Goal: Entertainment & Leisure: Browse casually

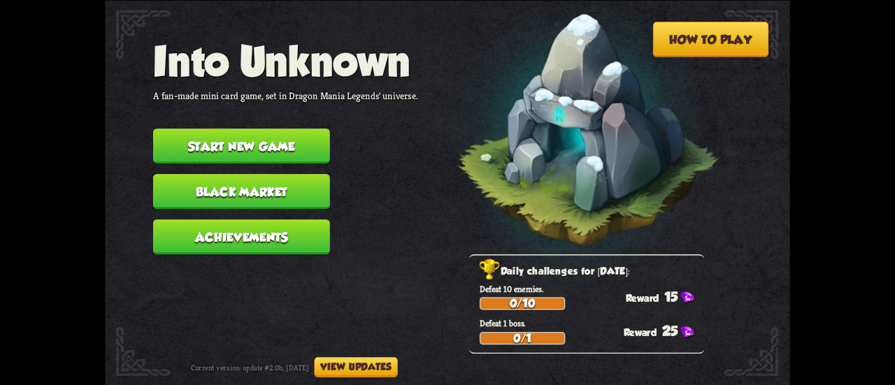
click at [299, 143] on button "Start new game" at bounding box center [241, 146] width 177 height 35
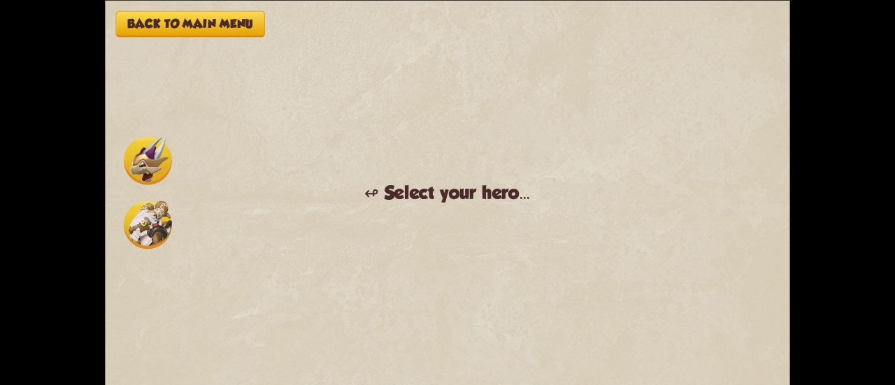
click at [148, 231] on img at bounding box center [148, 225] width 48 height 48
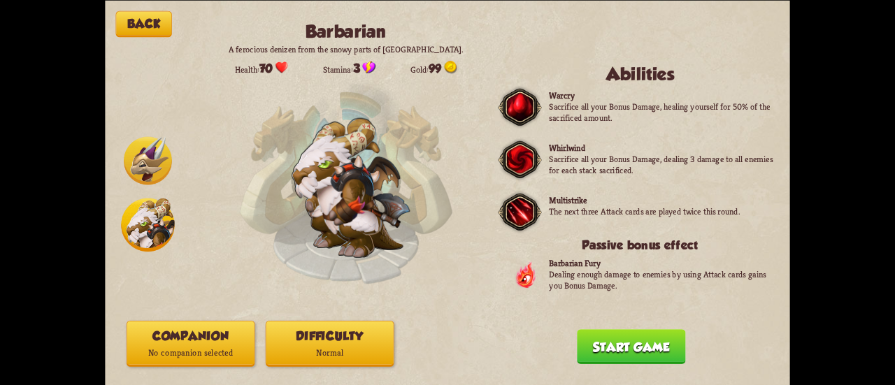
click at [135, 153] on img at bounding box center [148, 160] width 48 height 48
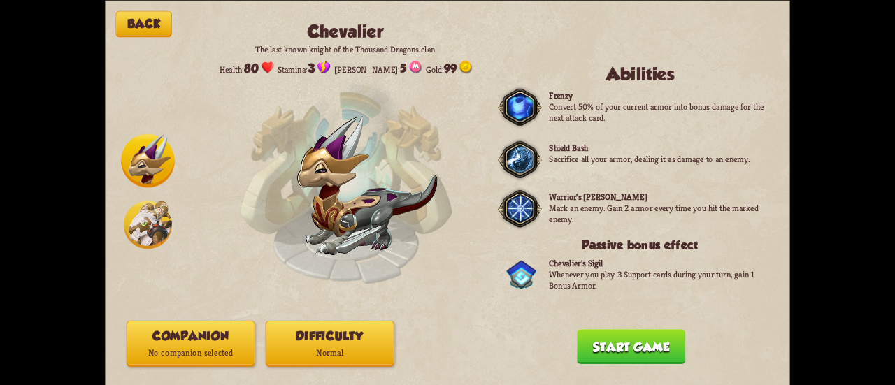
drag, startPoint x: 122, startPoint y: 214, endPoint x: 130, endPoint y: 220, distance: 10.5
click at [130, 220] on div at bounding box center [148, 191] width 54 height 117
click at [130, 220] on img at bounding box center [148, 225] width 48 height 48
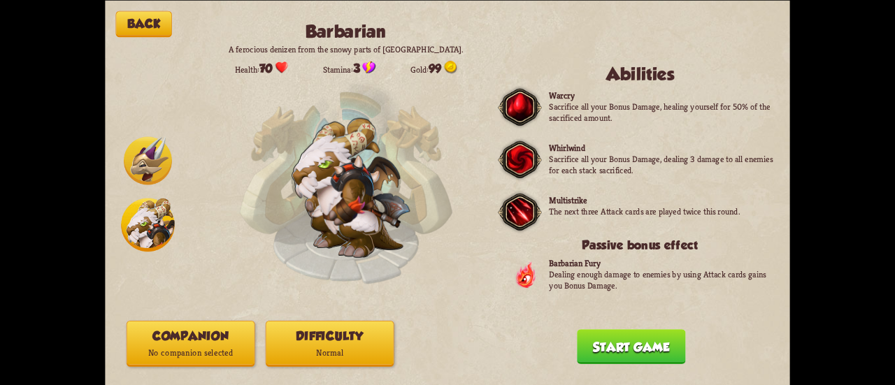
click at [198, 350] on p "No companion selected" at bounding box center [190, 353] width 127 height 17
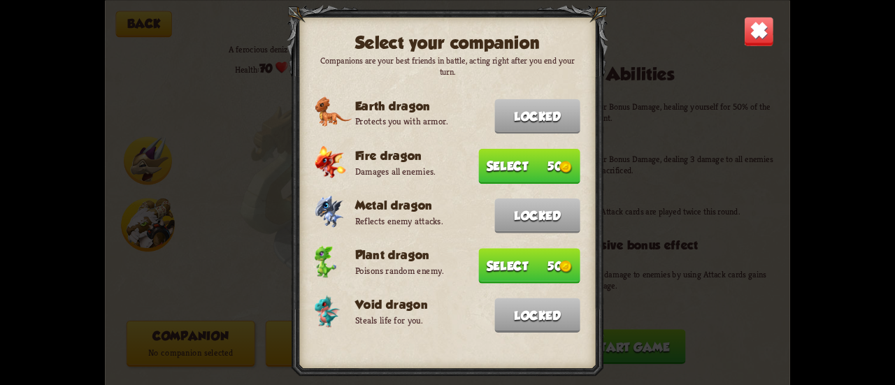
click at [533, 261] on button "Select 50" at bounding box center [528, 265] width 101 height 35
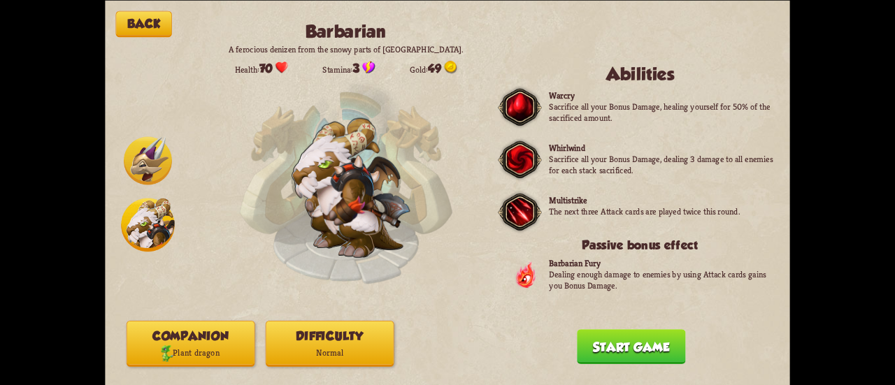
click at [623, 357] on button "Start game" at bounding box center [631, 346] width 108 height 35
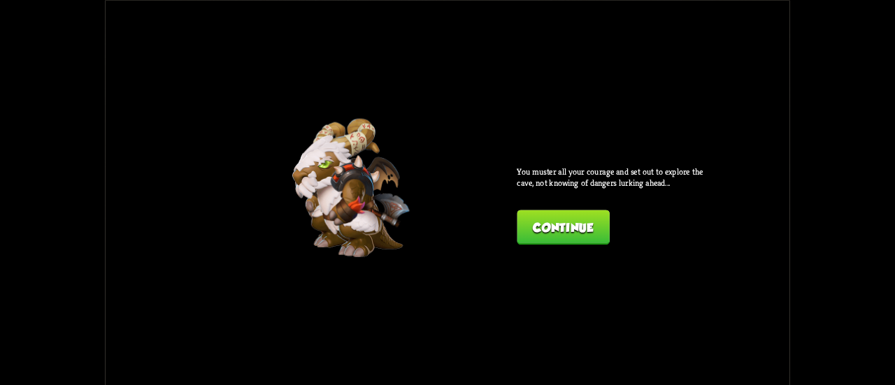
click at [586, 215] on button "Continue" at bounding box center [562, 227] width 92 height 35
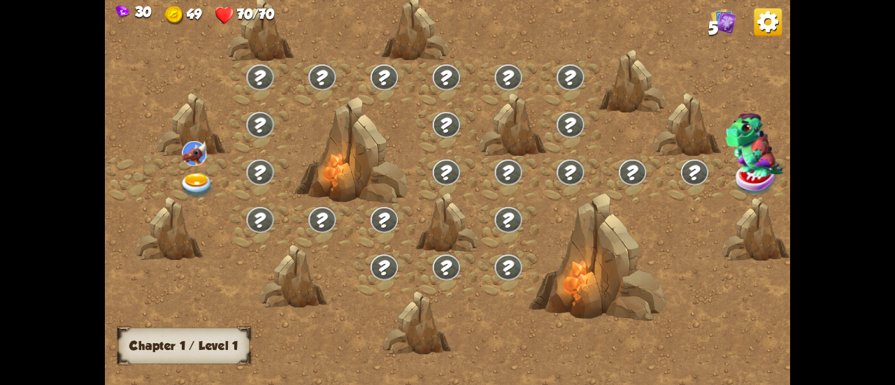
click at [189, 189] on img at bounding box center [197, 185] width 34 height 25
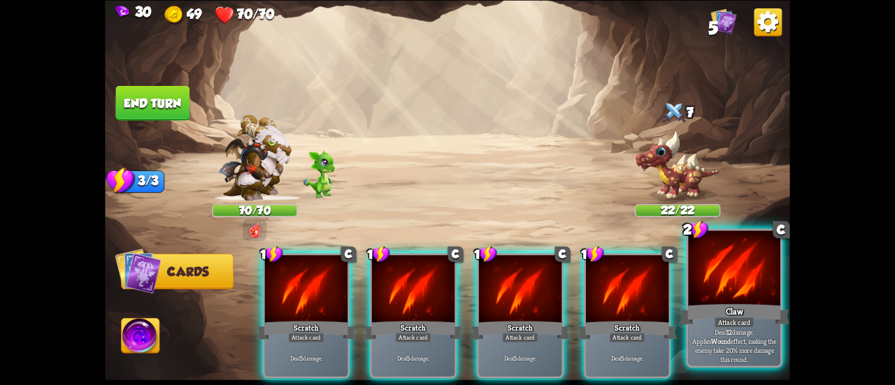
click at [760, 300] on div at bounding box center [734, 270] width 92 height 78
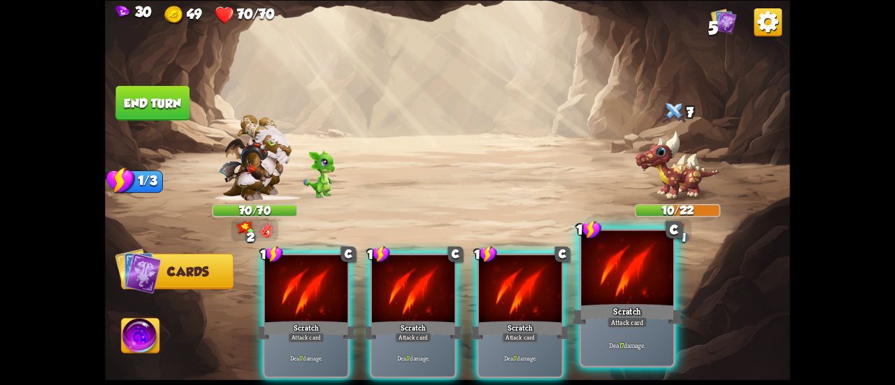
click at [646, 307] on div "Scratch" at bounding box center [627, 314] width 110 height 24
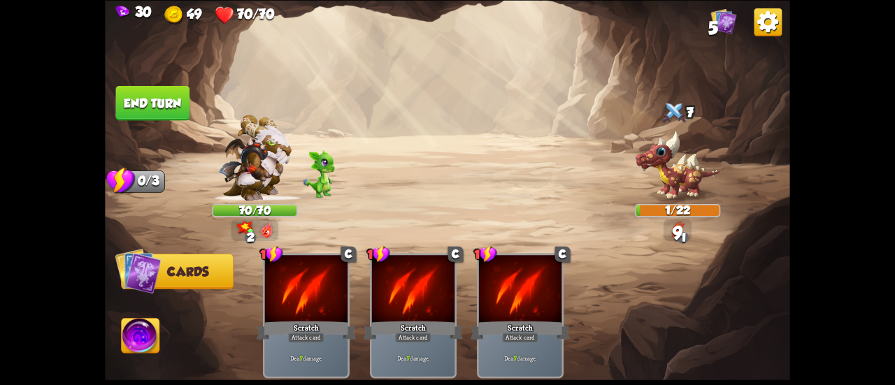
click at [138, 103] on button "End turn" at bounding box center [153, 102] width 74 height 35
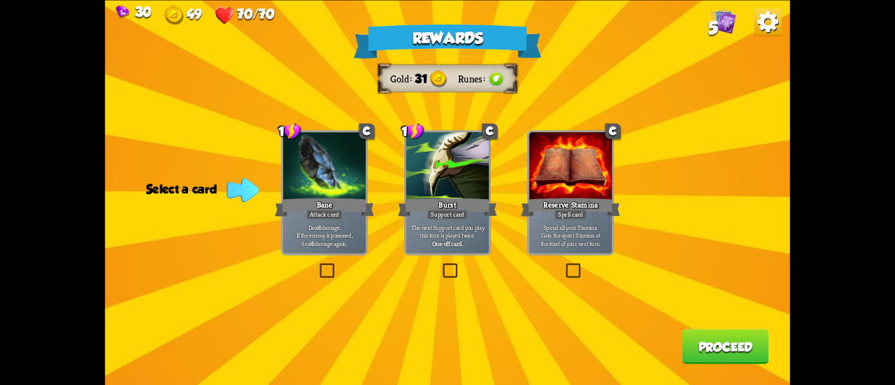
click at [324, 187] on div at bounding box center [324, 167] width 82 height 70
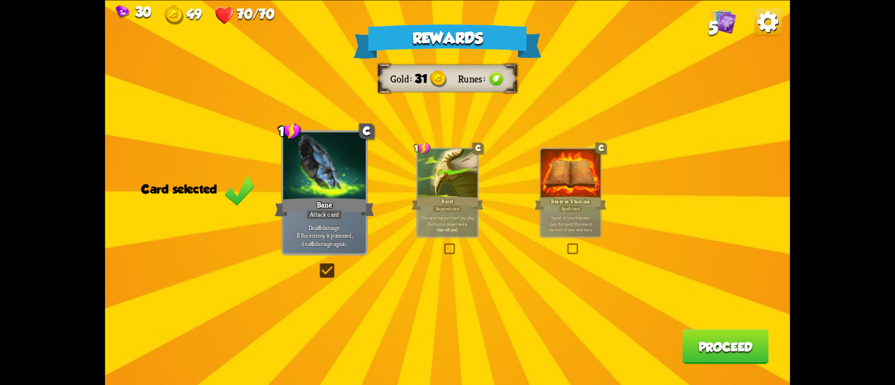
click at [696, 342] on button "Proceed" at bounding box center [725, 346] width 87 height 35
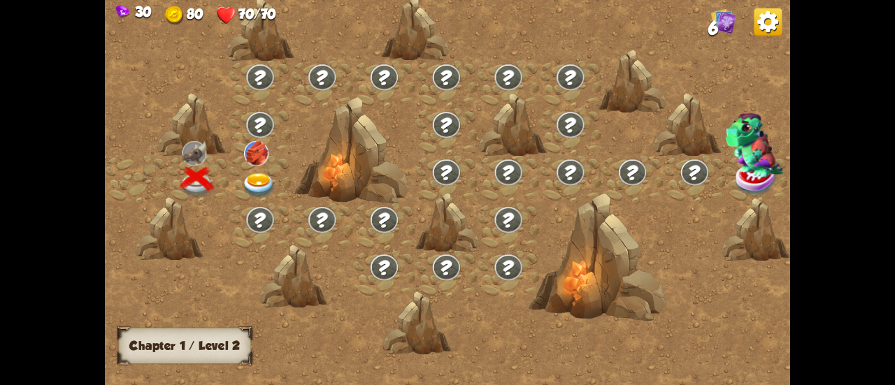
click at [257, 171] on div at bounding box center [260, 180] width 62 height 48
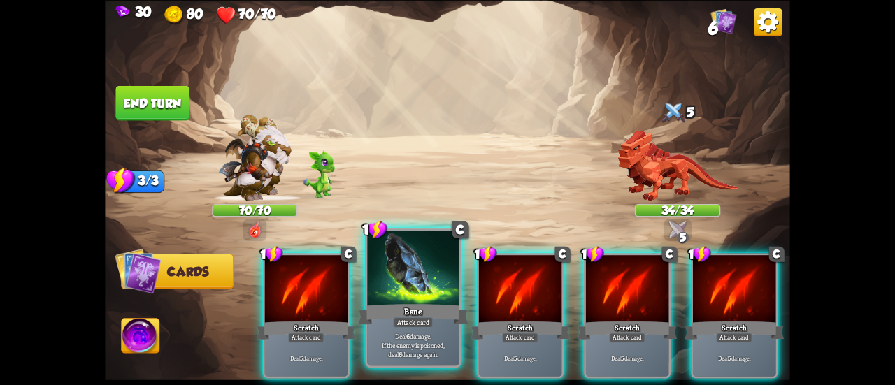
click at [407, 280] on div at bounding box center [413, 270] width 92 height 78
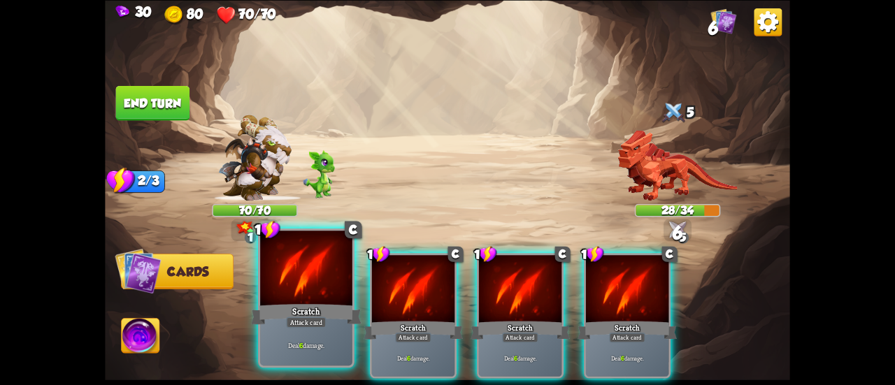
click at [292, 298] on div at bounding box center [306, 270] width 92 height 78
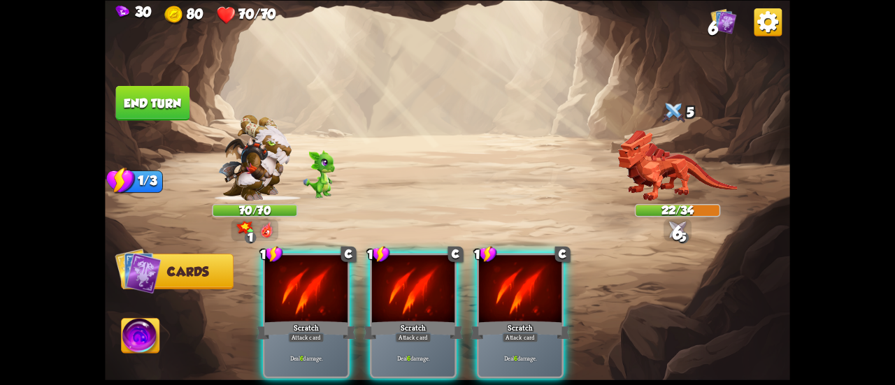
click at [292, 298] on div at bounding box center [306, 290] width 82 height 70
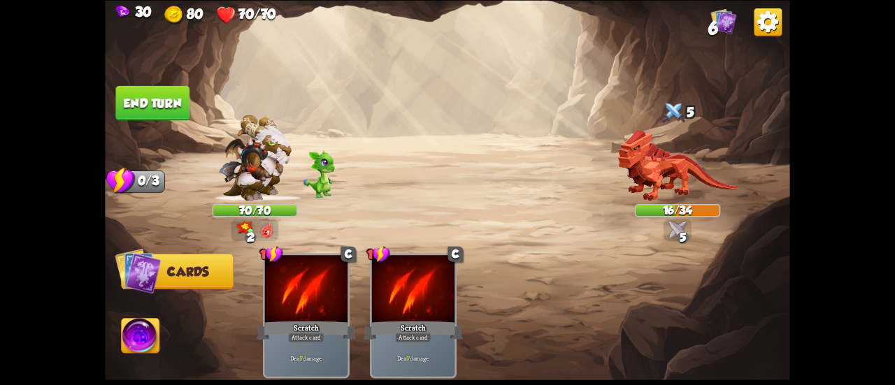
click at [172, 103] on button "End turn" at bounding box center [153, 102] width 74 height 35
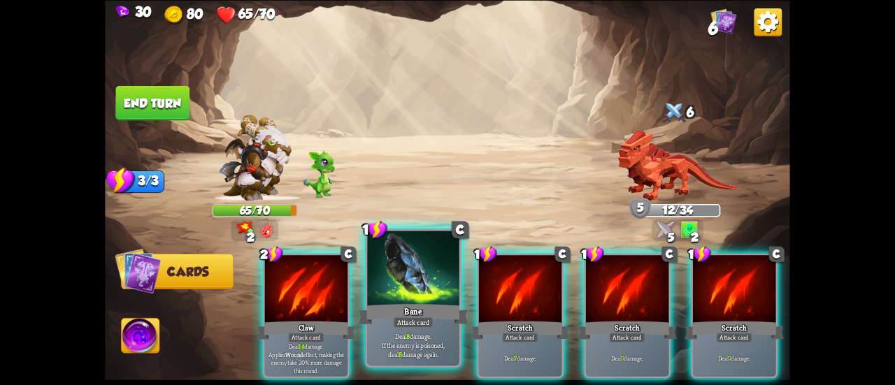
click at [397, 304] on div "Bane" at bounding box center [413, 314] width 110 height 24
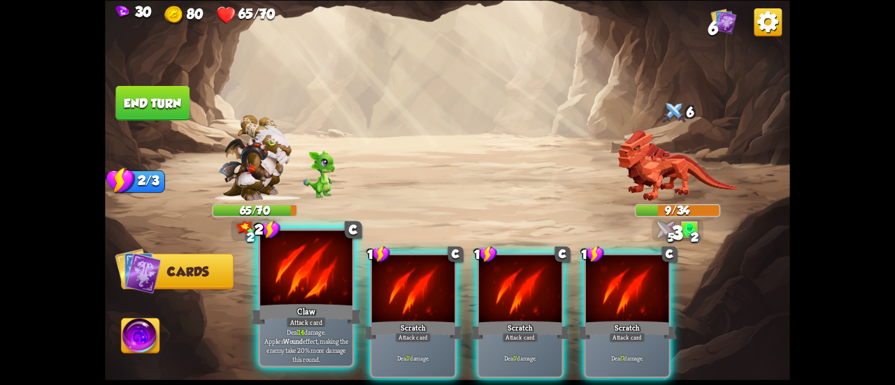
click at [308, 315] on div "Claw" at bounding box center [306, 314] width 110 height 24
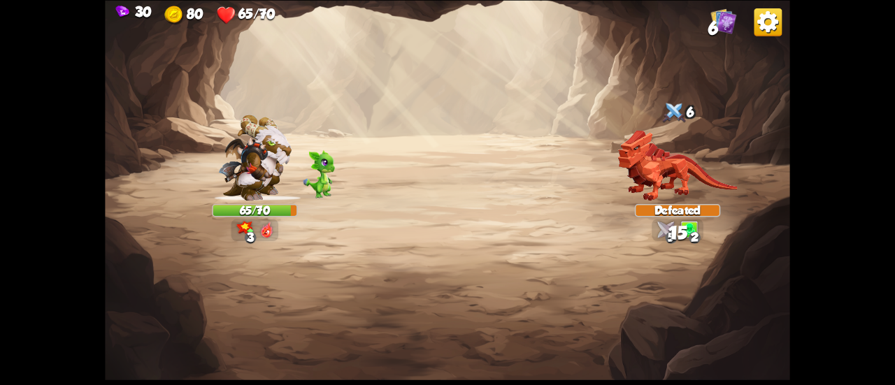
click at [173, 103] on img at bounding box center [447, 192] width 685 height 385
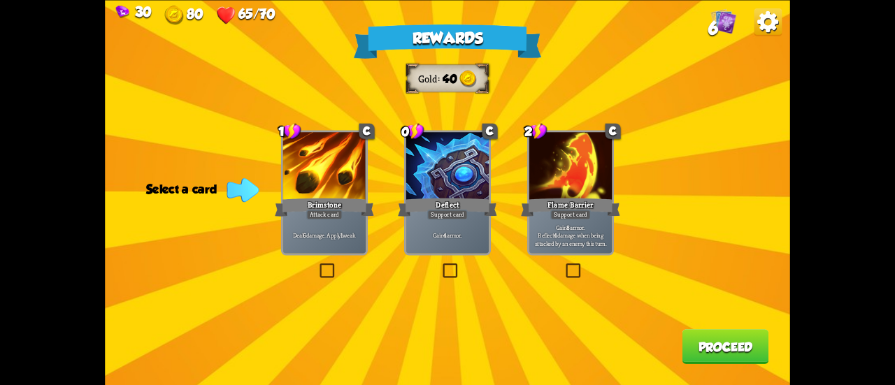
click at [456, 174] on div at bounding box center [447, 167] width 82 height 70
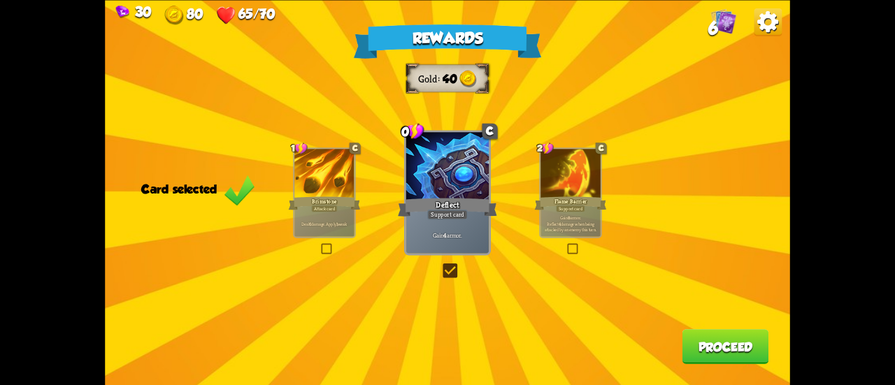
click at [709, 352] on button "Proceed" at bounding box center [725, 346] width 87 height 35
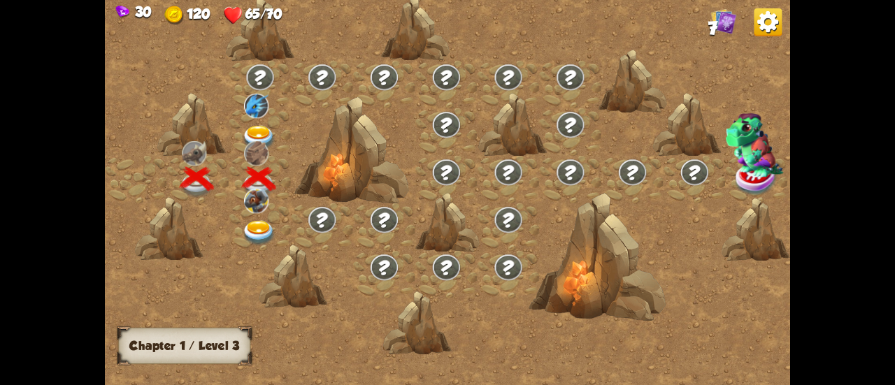
click at [266, 229] on img at bounding box center [259, 233] width 34 height 25
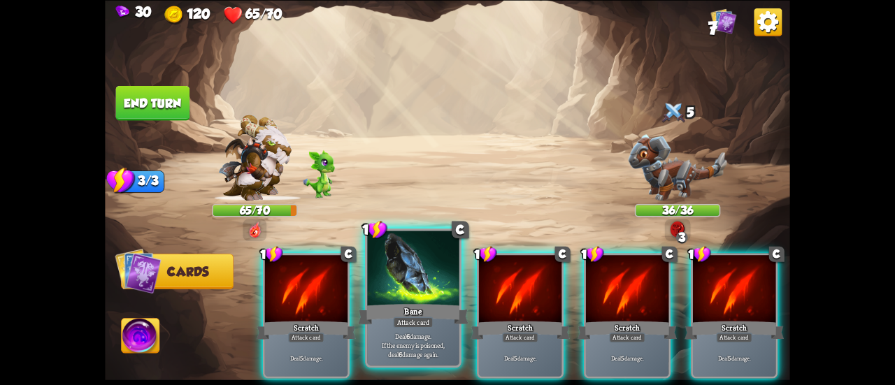
click at [391, 308] on div "Bane" at bounding box center [413, 314] width 110 height 24
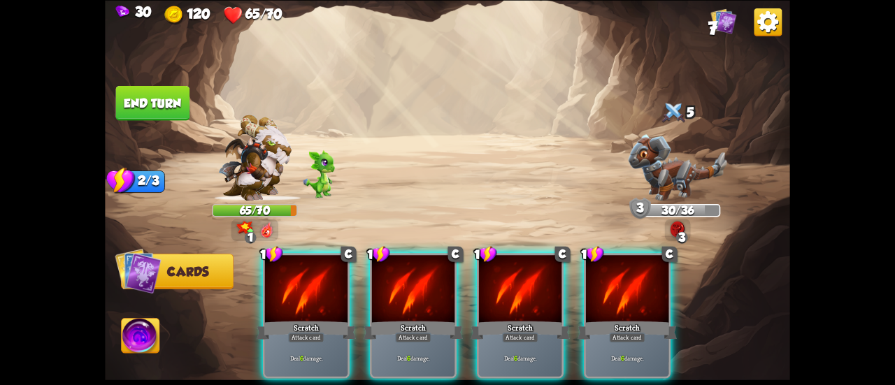
click at [391, 319] on div "Scratch" at bounding box center [412, 330] width 99 height 22
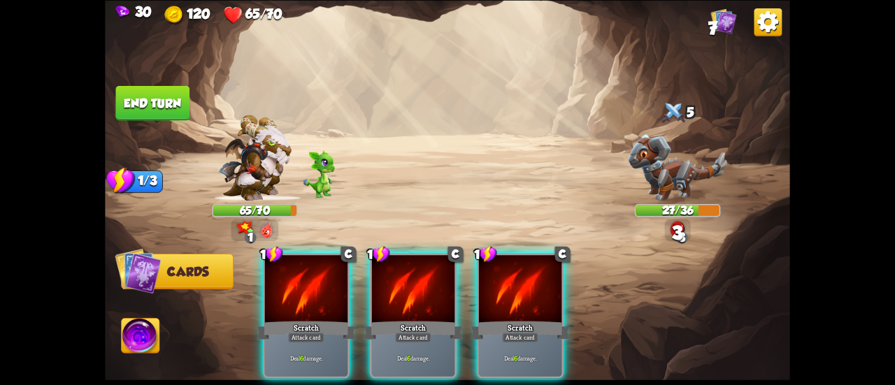
click at [391, 319] on div "Scratch" at bounding box center [412, 330] width 99 height 22
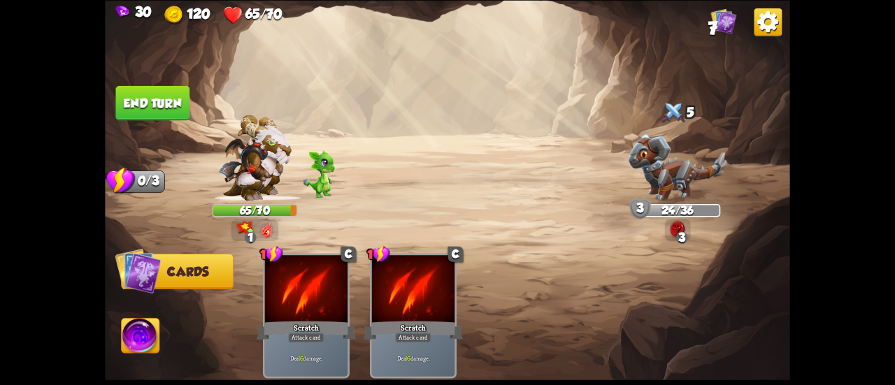
click at [157, 111] on button "End turn" at bounding box center [153, 102] width 74 height 35
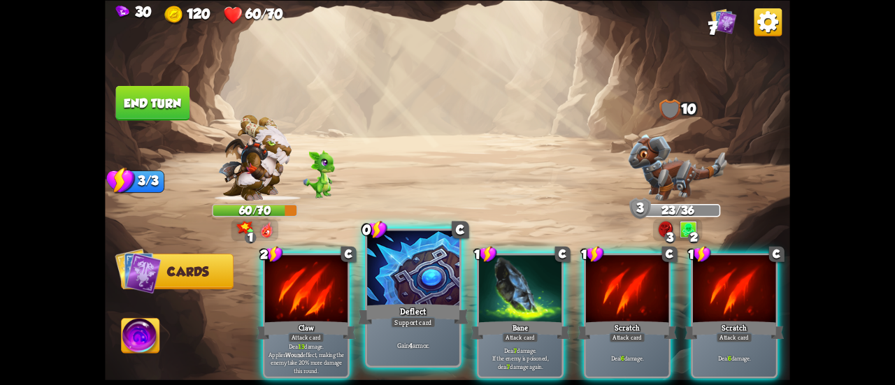
click at [418, 303] on div "Deflect" at bounding box center [413, 314] width 110 height 24
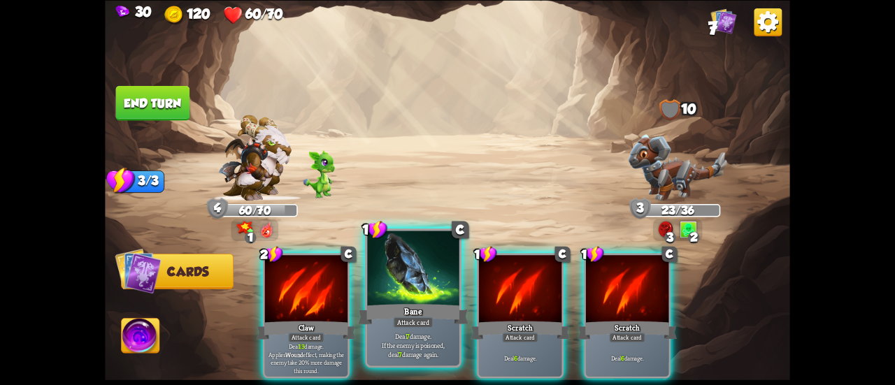
click at [409, 310] on div "Bane" at bounding box center [413, 314] width 110 height 24
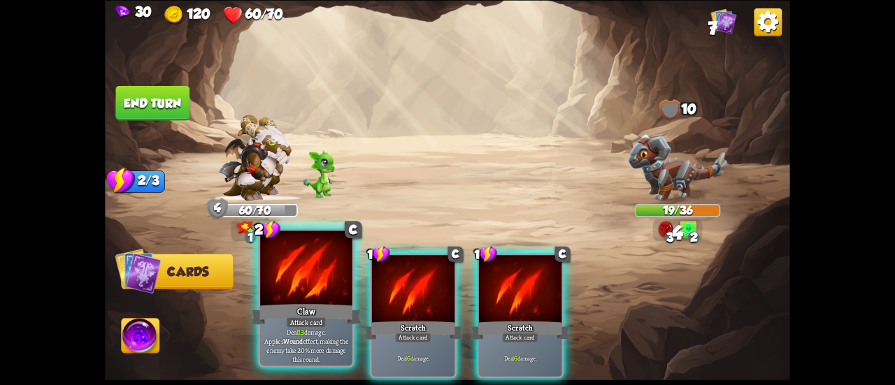
click at [305, 303] on div "Claw" at bounding box center [306, 314] width 110 height 24
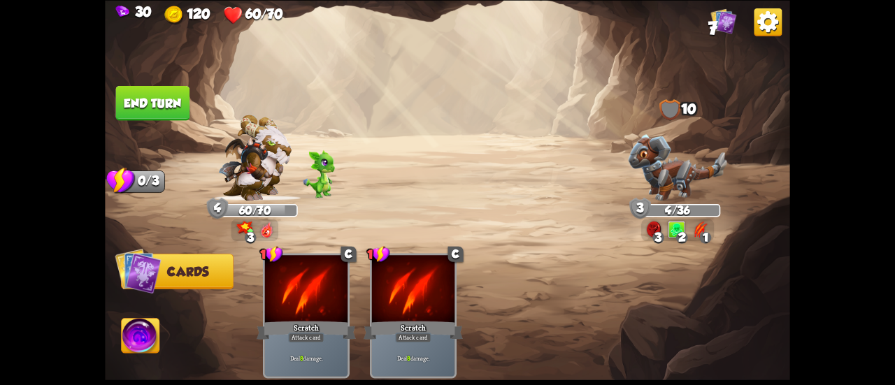
click at [143, 111] on button "End turn" at bounding box center [153, 102] width 74 height 35
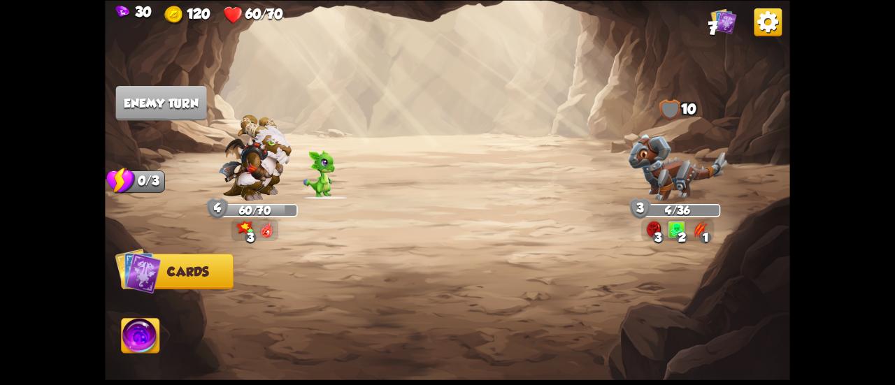
click at [133, 347] on img at bounding box center [141, 337] width 38 height 38
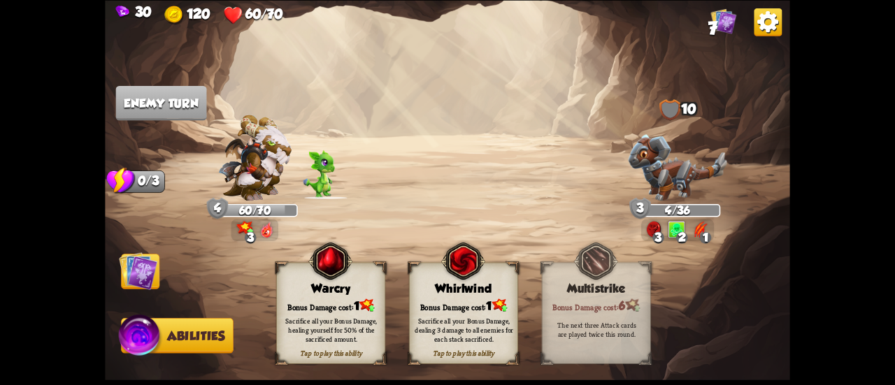
click at [530, 336] on div "Tap to play this ability Warcry Bonus Damage cost: 1 Sacrifice all your Bonus D…" at bounding box center [463, 312] width 375 height 101
click at [489, 340] on div "Sacrifice all your Bonus Damage, dealing 3 damage to all enemies for each stack…" at bounding box center [463, 329] width 99 height 27
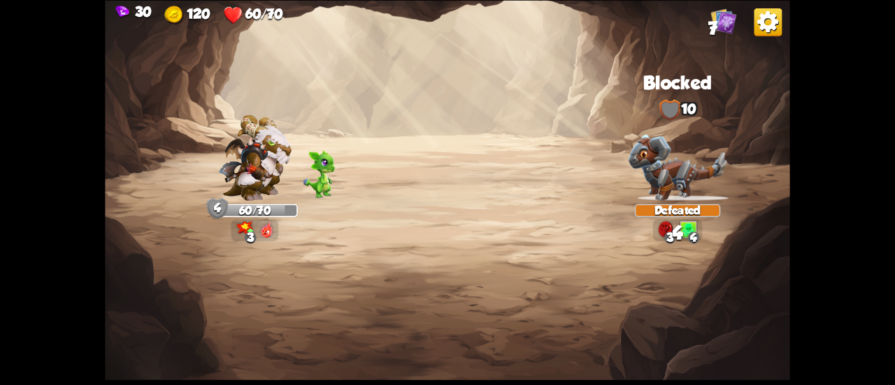
click at [137, 270] on img at bounding box center [447, 192] width 685 height 385
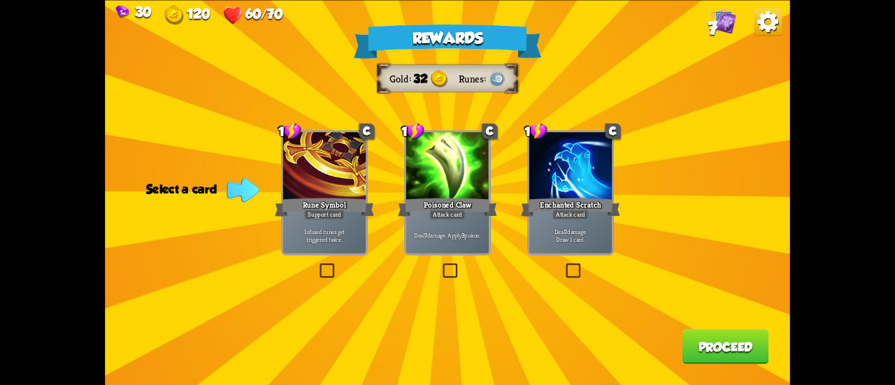
click at [436, 237] on p "Deal 7 damage. Apply 3 poison." at bounding box center [447, 235] width 79 height 8
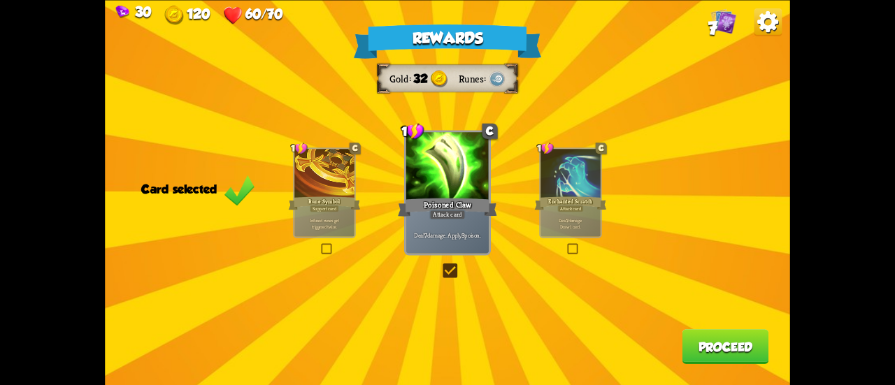
click at [579, 217] on p "Deal 7 damage. Draw 1 card." at bounding box center [570, 223] width 57 height 12
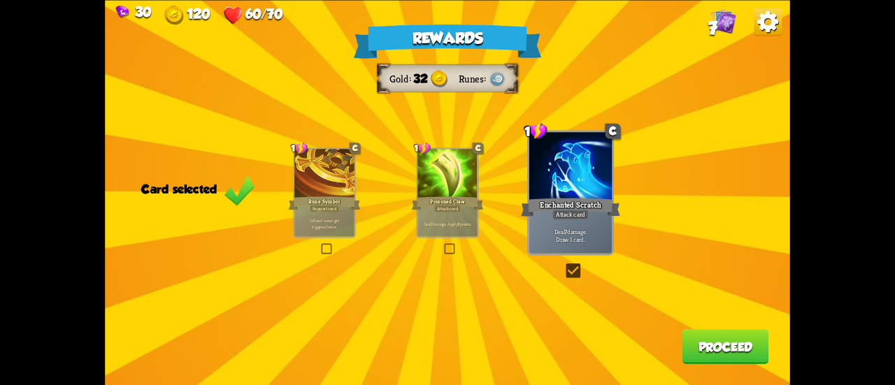
click at [688, 336] on button "Proceed" at bounding box center [725, 346] width 87 height 35
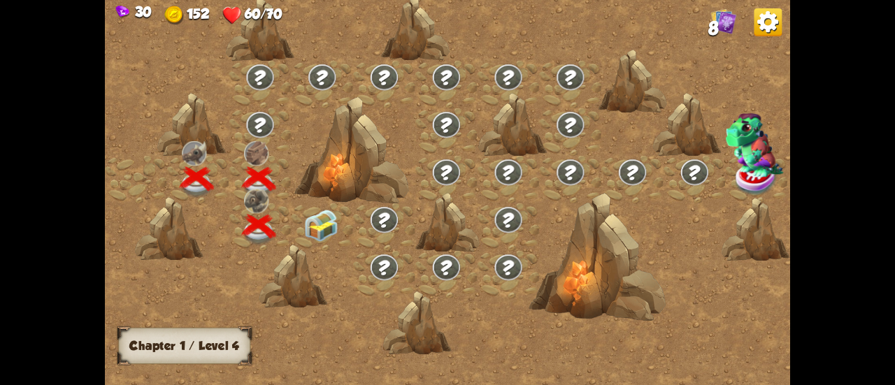
click at [334, 224] on img at bounding box center [321, 226] width 34 height 32
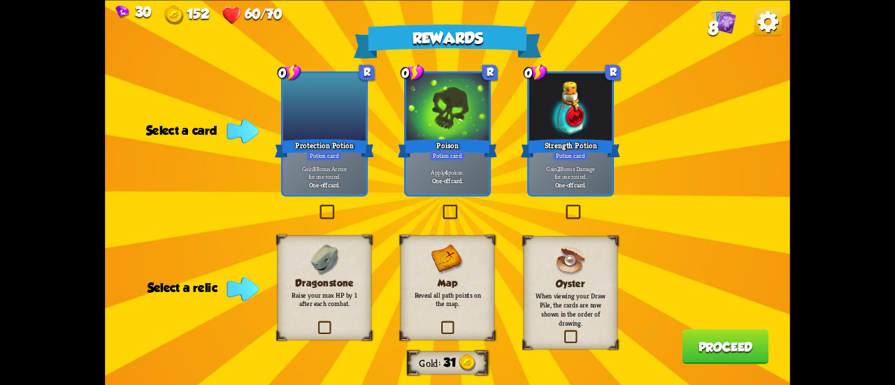
click at [608, 160] on div "Gain 2 Bonus Damage for one round. One-off card." at bounding box center [570, 176] width 82 height 36
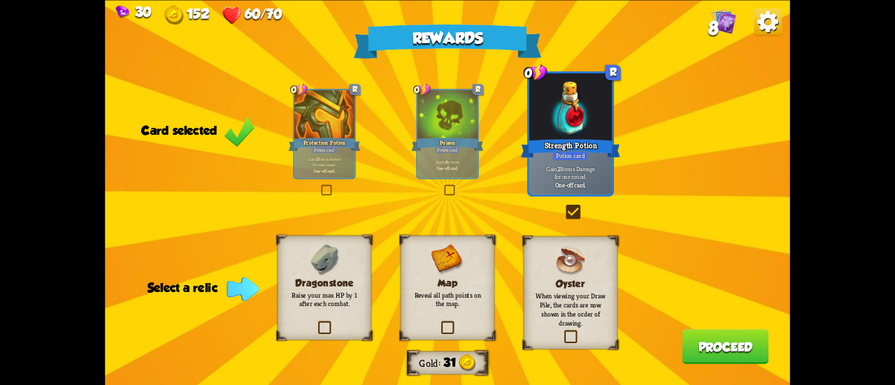
click at [333, 147] on div "Potion card" at bounding box center [325, 149] width 26 height 7
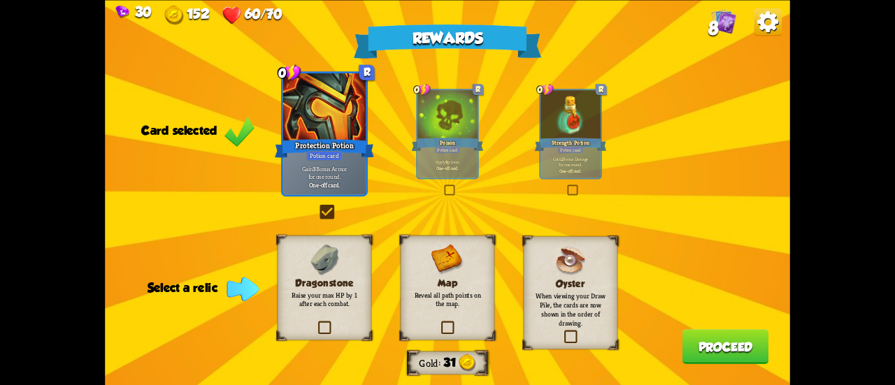
click at [319, 280] on h3 "Dragonstone" at bounding box center [324, 282] width 76 height 11
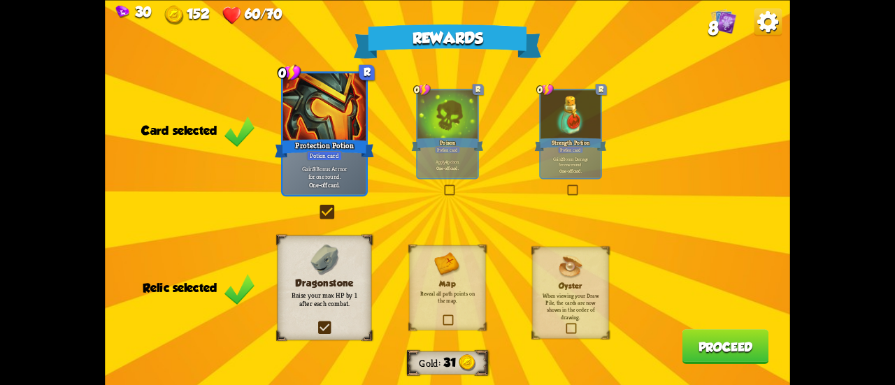
click at [697, 345] on button "Proceed" at bounding box center [725, 346] width 87 height 35
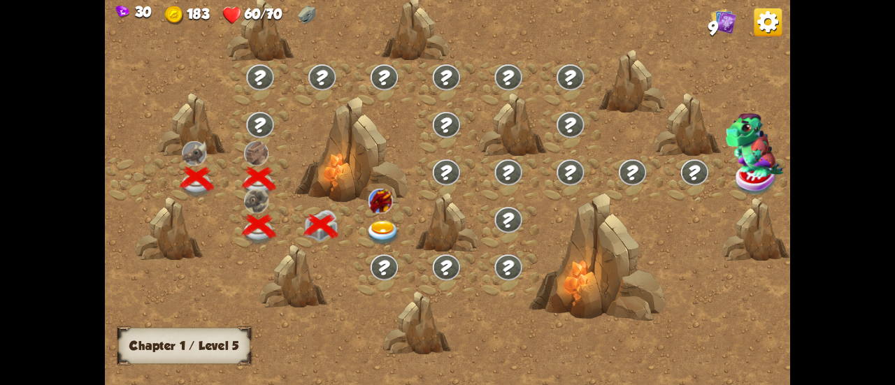
click at [369, 221] on img at bounding box center [383, 233] width 34 height 25
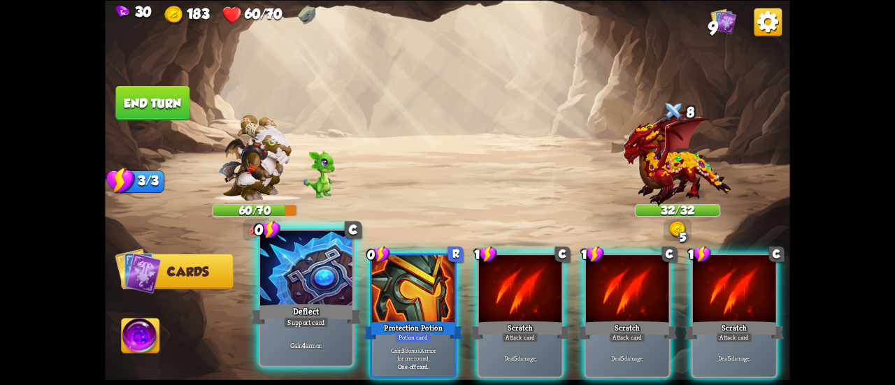
click at [333, 310] on div "Deflect" at bounding box center [306, 314] width 110 height 24
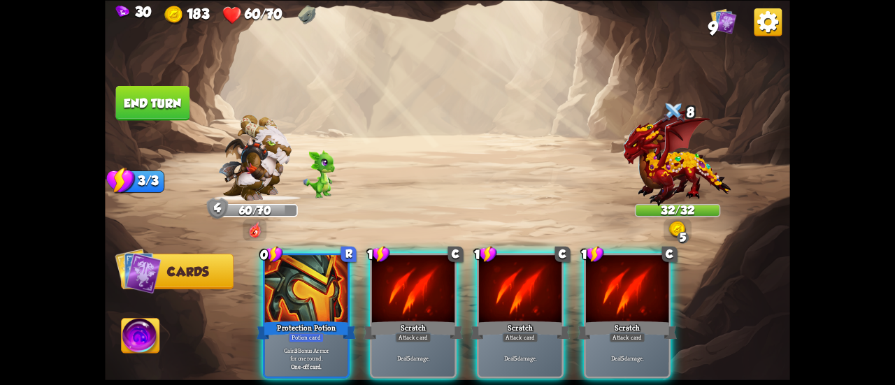
click at [333, 319] on div "Protection Potion" at bounding box center [305, 330] width 99 height 22
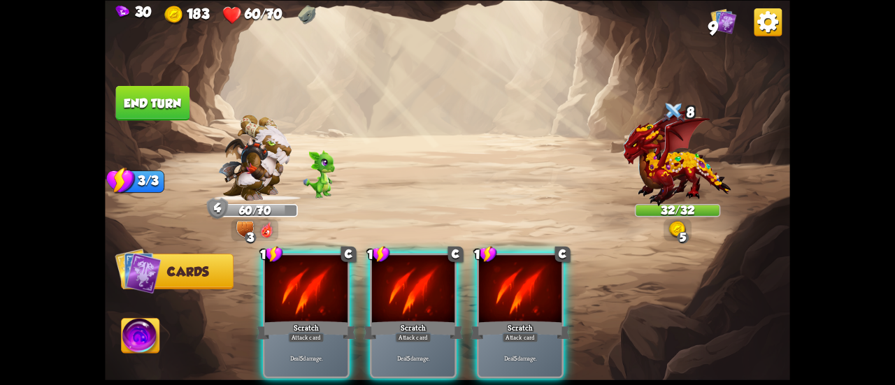
click at [333, 319] on div "Scratch" at bounding box center [305, 330] width 99 height 22
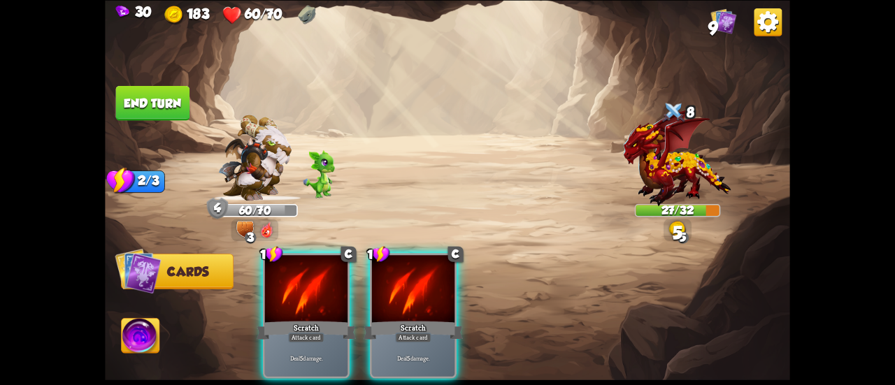
click at [333, 319] on div "Scratch" at bounding box center [305, 330] width 99 height 22
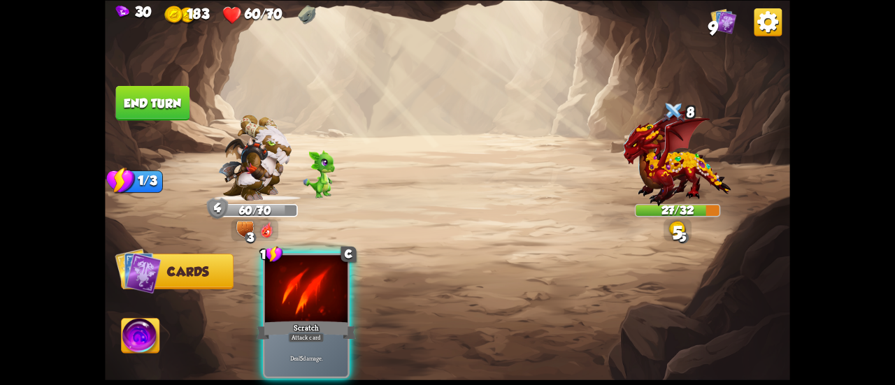
click at [333, 319] on div "Scratch" at bounding box center [305, 330] width 99 height 22
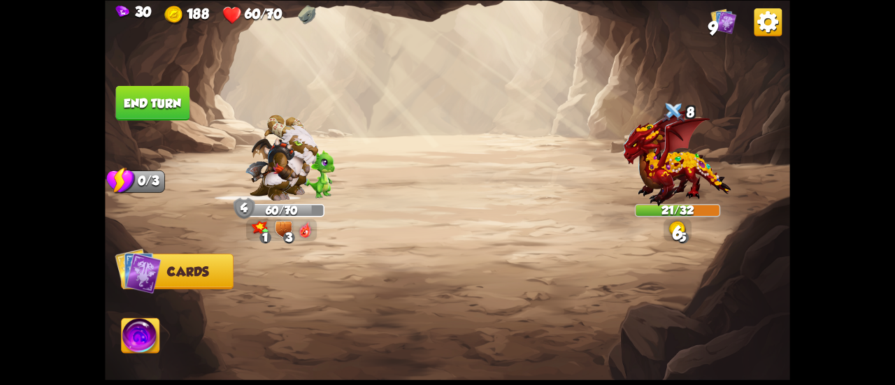
click at [166, 109] on button "End turn" at bounding box center [153, 102] width 74 height 35
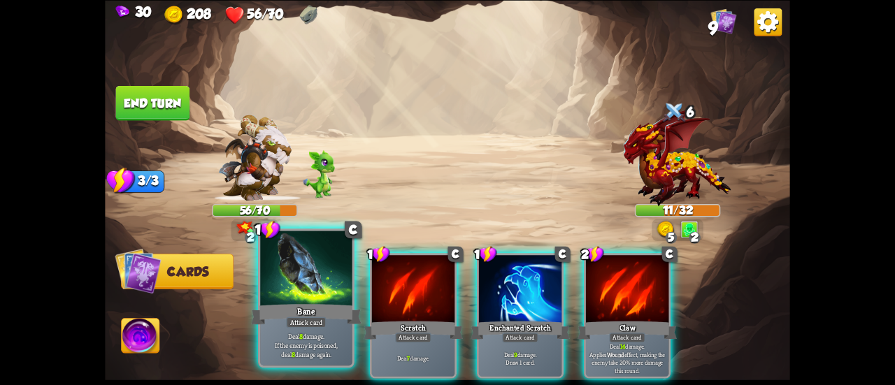
click at [302, 306] on div "Bane" at bounding box center [306, 314] width 110 height 24
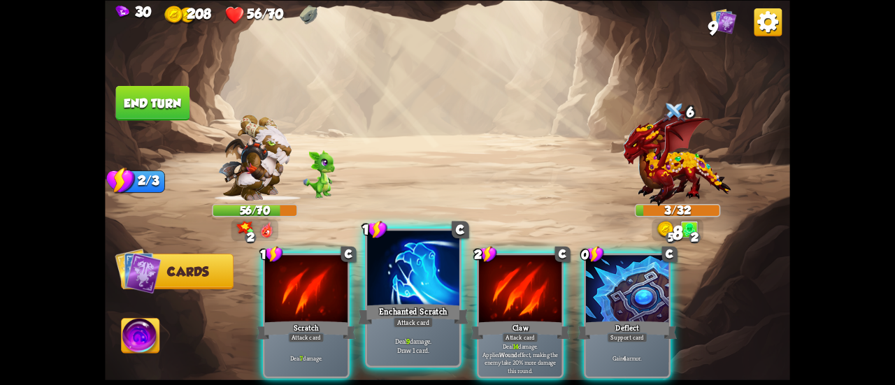
click at [391, 308] on div "Enchanted Scratch" at bounding box center [413, 314] width 110 height 24
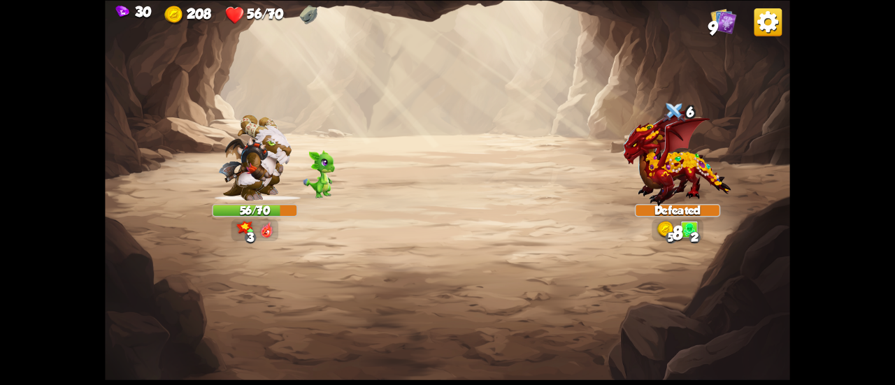
click at [496, 319] on div "Select an enemy to attack... You don't have enough stamina to play that card...…" at bounding box center [447, 192] width 685 height 385
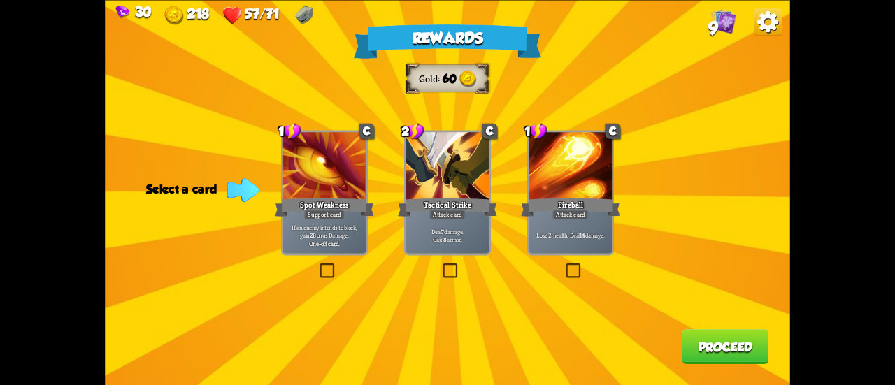
click at [474, 195] on div at bounding box center [447, 167] width 82 height 70
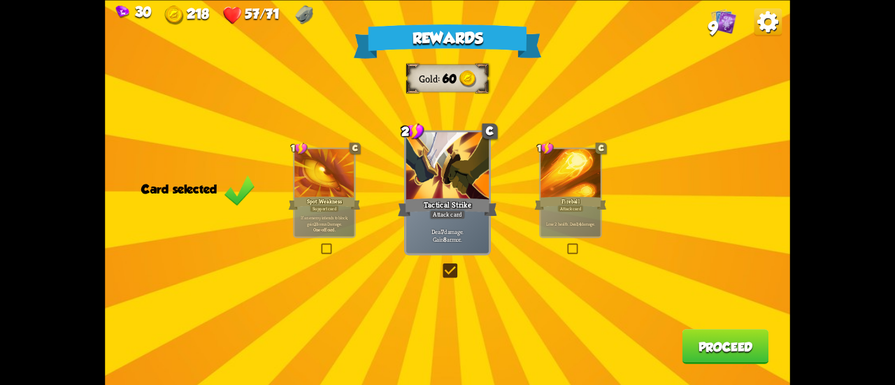
click at [698, 338] on button "Proceed" at bounding box center [725, 346] width 87 height 35
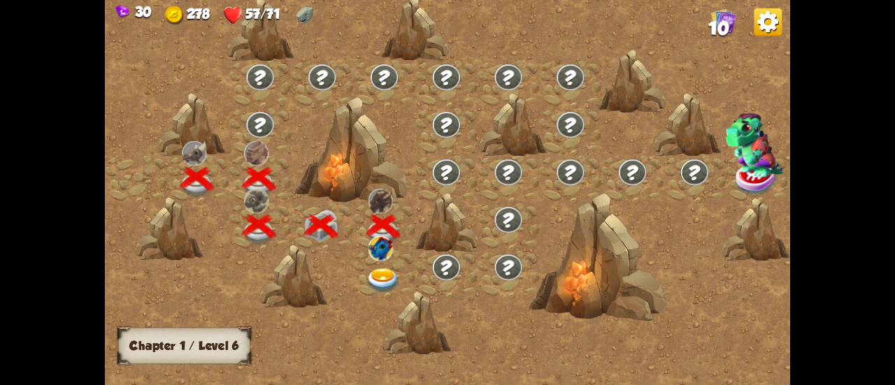
click at [375, 277] on img at bounding box center [383, 280] width 34 height 25
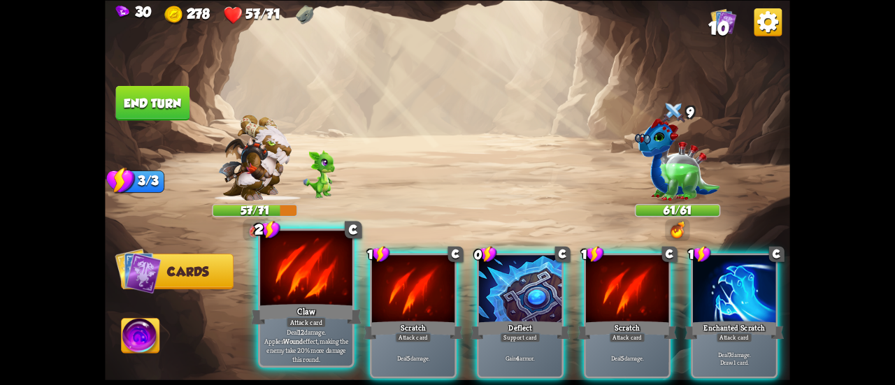
click at [294, 326] on div "Attack card" at bounding box center [306, 322] width 40 height 11
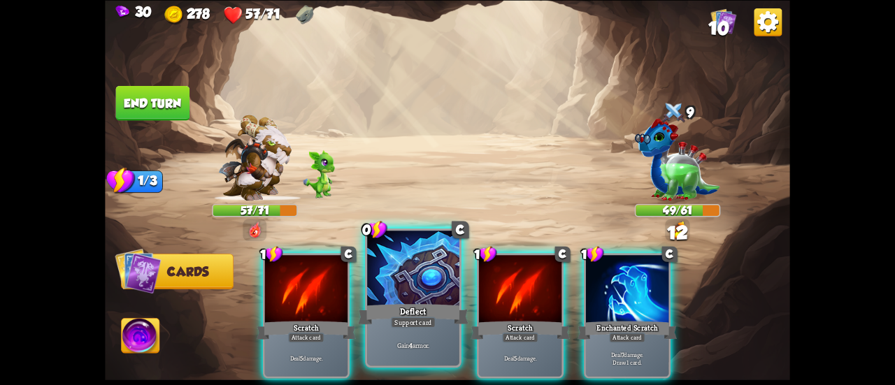
click at [417, 318] on div "Support card" at bounding box center [413, 322] width 45 height 11
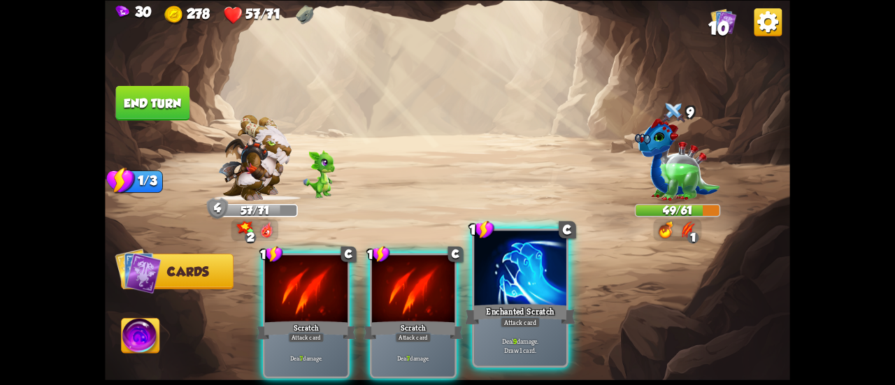
click at [516, 324] on div "Attack card" at bounding box center [520, 322] width 40 height 11
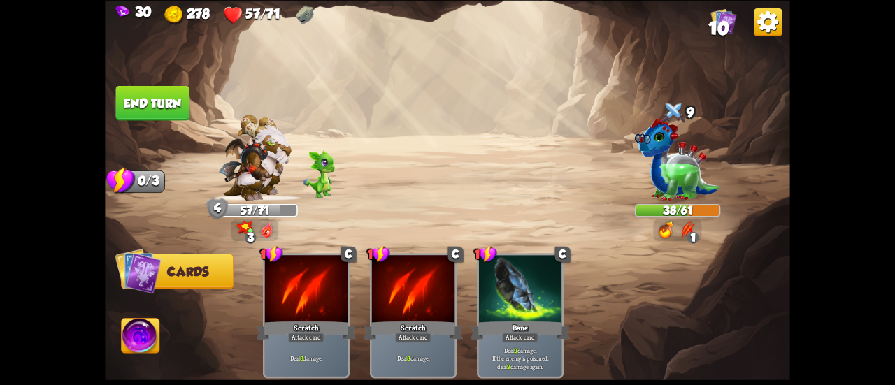
click at [154, 107] on button "End turn" at bounding box center [153, 102] width 74 height 35
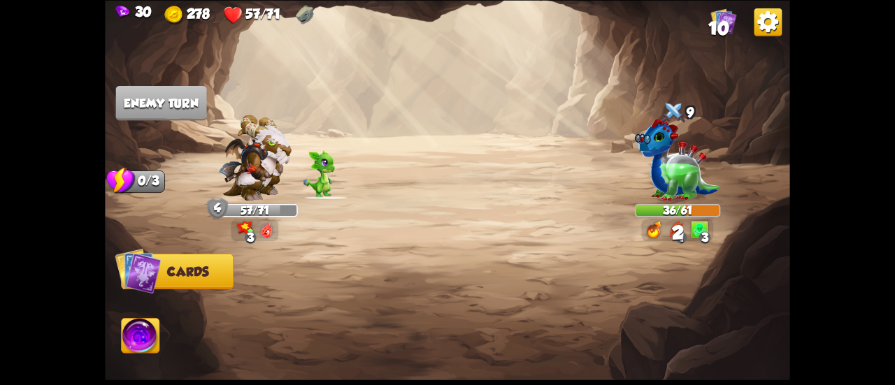
click at [126, 339] on img at bounding box center [141, 337] width 38 height 38
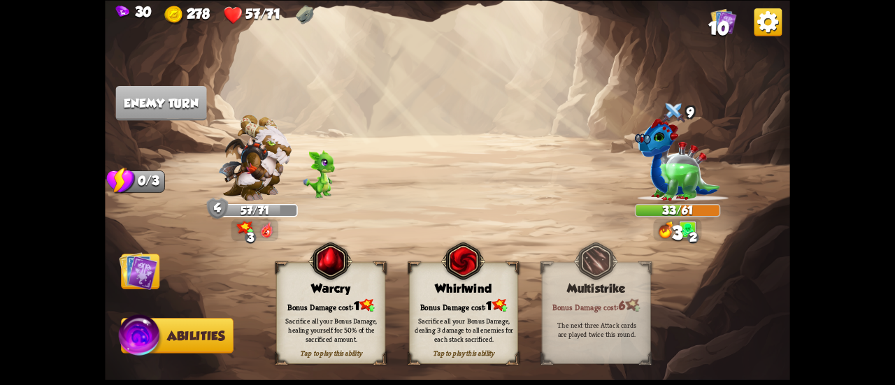
click at [441, 310] on div "Sacrifice all your Bonus Damage, dealing 3 damage to all enemies for each stack…" at bounding box center [464, 329] width 109 height 43
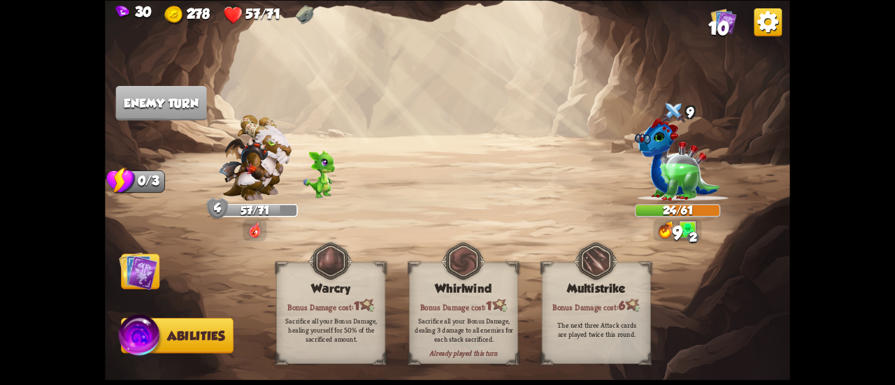
click at [134, 270] on img at bounding box center [138, 271] width 38 height 38
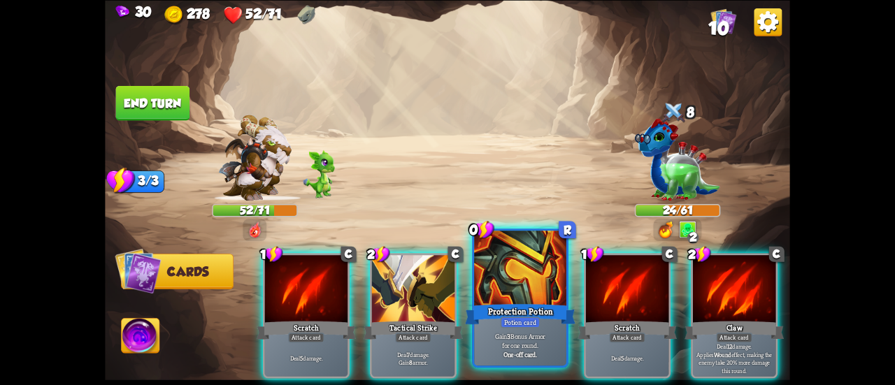
click at [507, 289] on div at bounding box center [520, 270] width 92 height 78
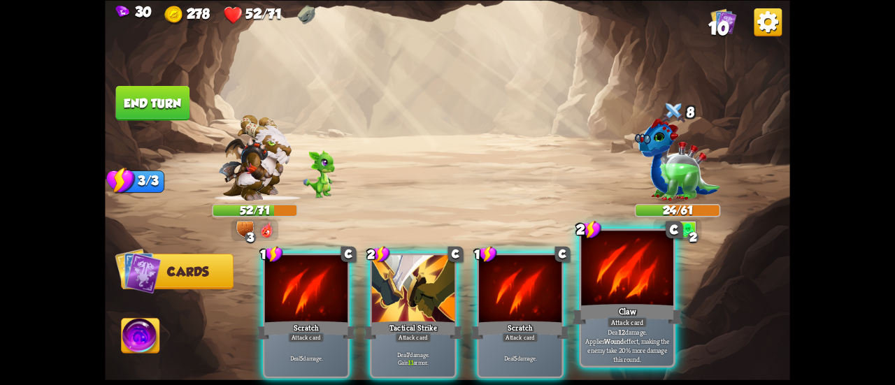
click at [609, 289] on div at bounding box center [627, 270] width 92 height 78
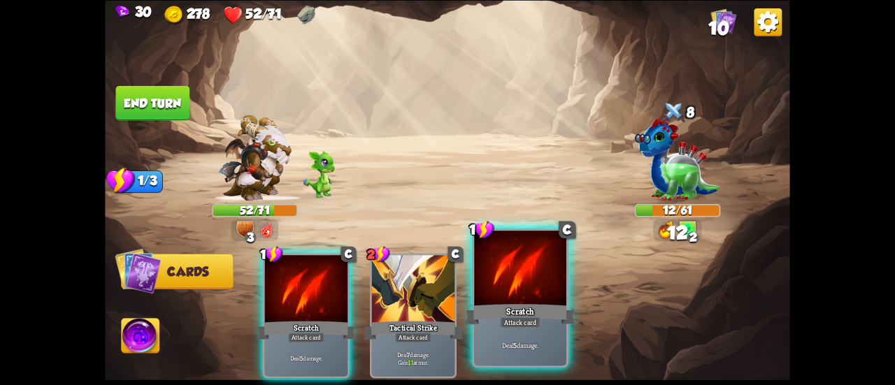
click at [503, 323] on div "Attack card" at bounding box center [520, 322] width 40 height 11
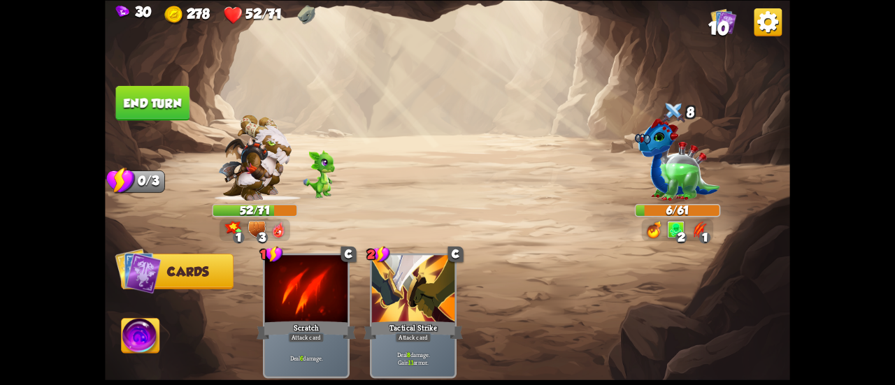
click at [155, 103] on button "End turn" at bounding box center [153, 102] width 74 height 35
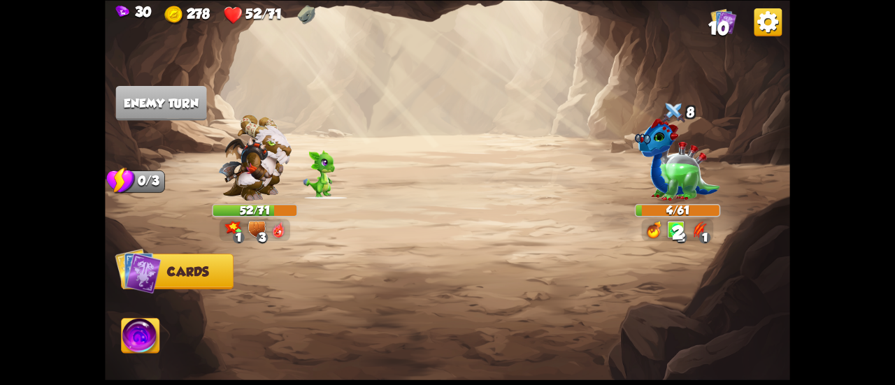
click at [134, 342] on img at bounding box center [141, 337] width 38 height 38
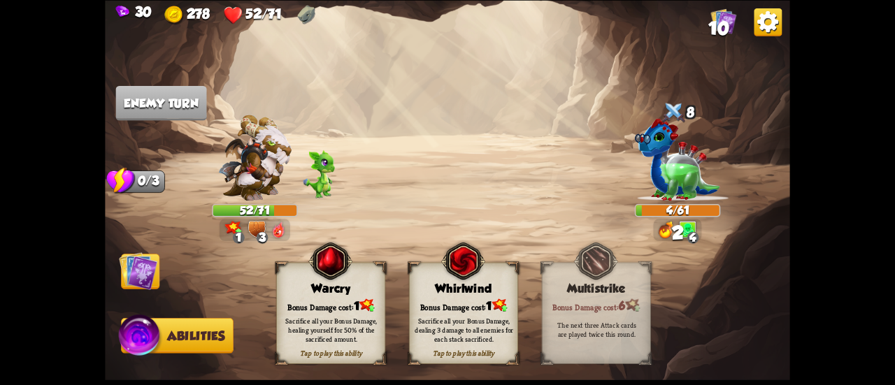
click at [451, 303] on div "Select an enemy to attack... You don't have enough stamina to play that card...…" at bounding box center [447, 192] width 685 height 385
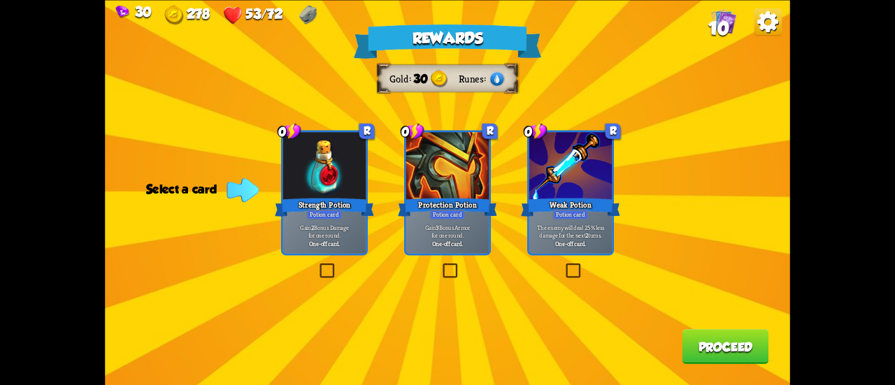
click at [587, 217] on div "Potion card" at bounding box center [571, 215] width 36 height 10
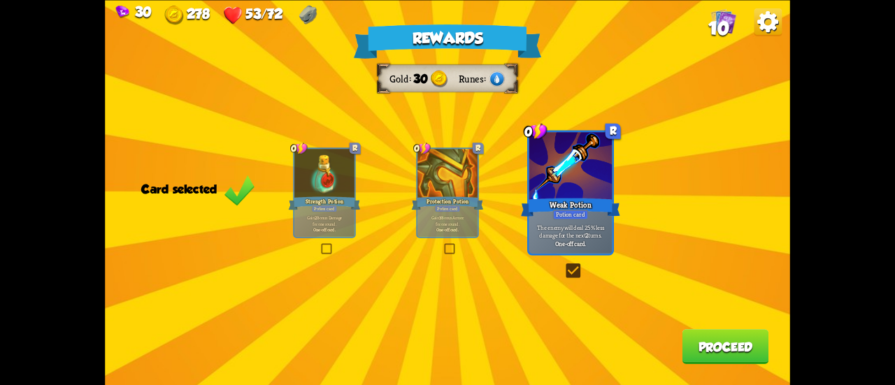
click at [700, 346] on button "Proceed" at bounding box center [725, 346] width 87 height 35
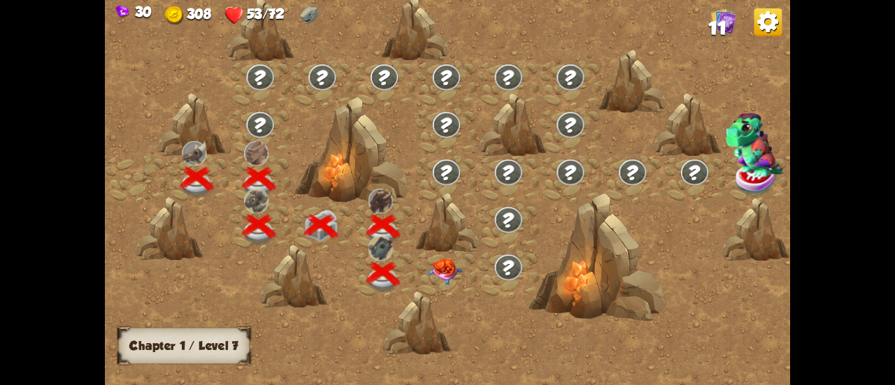
click at [453, 280] on img at bounding box center [445, 271] width 34 height 27
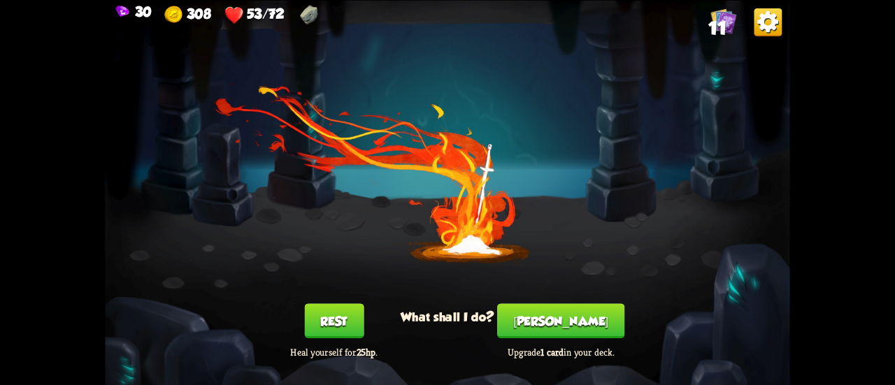
click at [540, 329] on button "[PERSON_NAME]" at bounding box center [560, 320] width 127 height 35
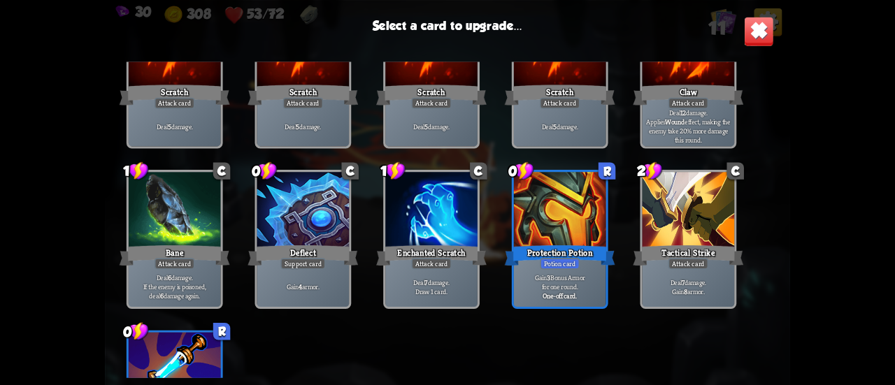
scroll to position [120, 0]
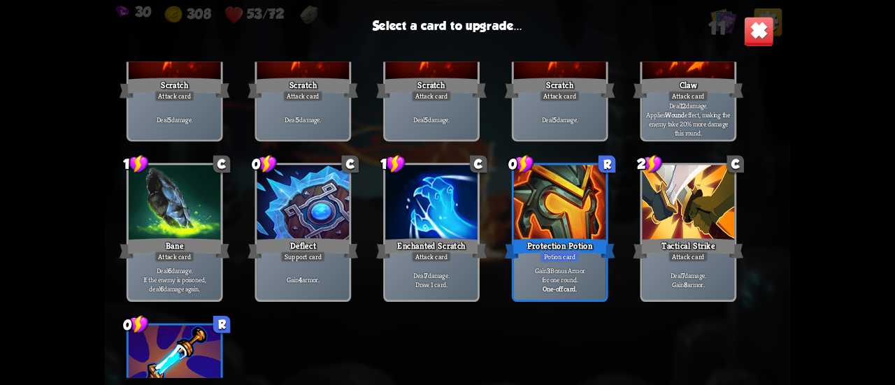
click at [546, 261] on div "Potion card" at bounding box center [560, 256] width 40 height 11
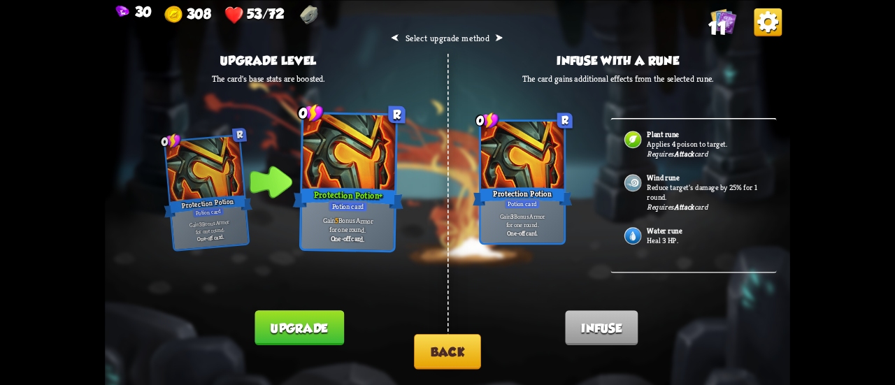
click at [661, 236] on p "Heal 3 HP." at bounding box center [704, 241] width 116 height 10
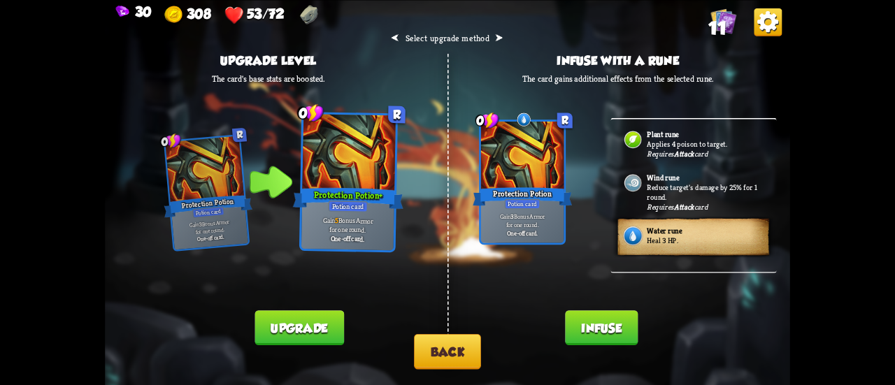
click at [600, 328] on button "Infuse" at bounding box center [601, 327] width 73 height 35
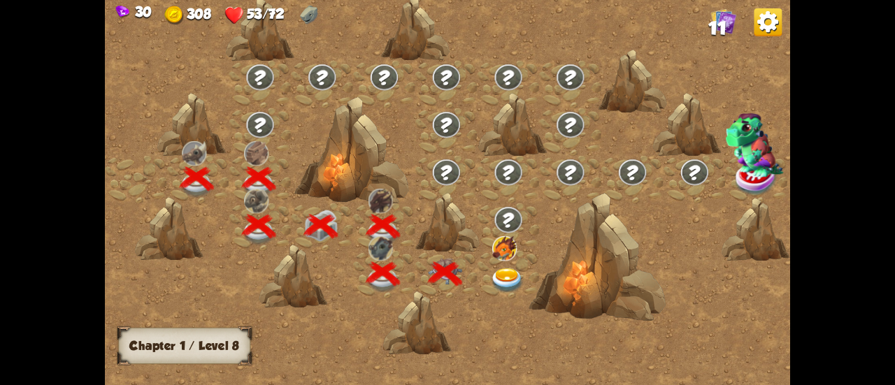
click at [507, 277] on img at bounding box center [507, 280] width 34 height 25
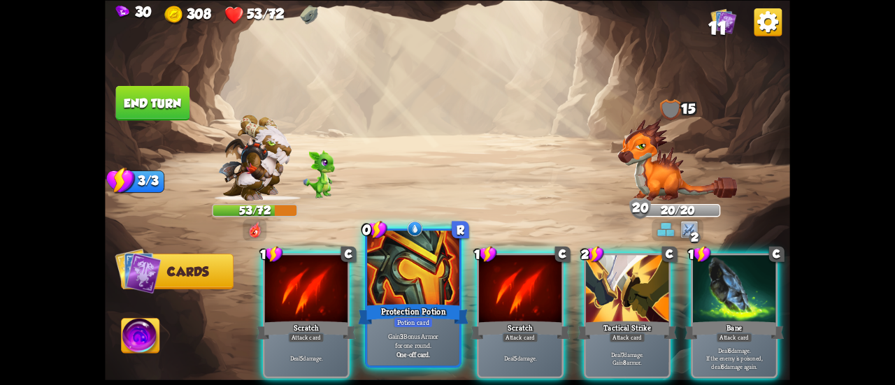
click at [422, 303] on div "Protection Potion" at bounding box center [413, 314] width 110 height 24
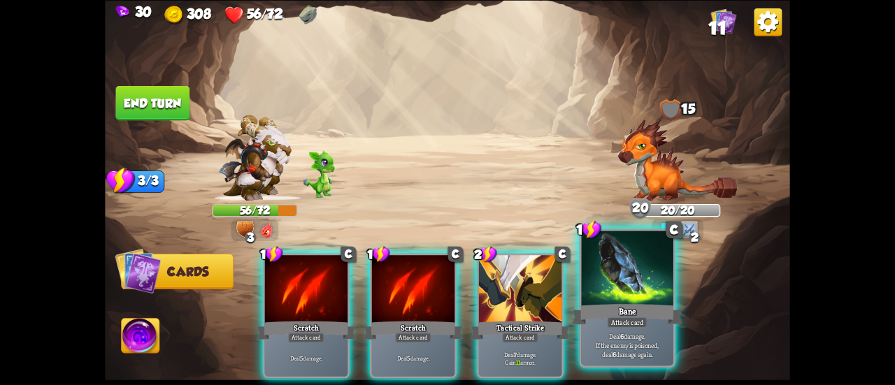
click at [598, 320] on div "Bane" at bounding box center [627, 314] width 110 height 24
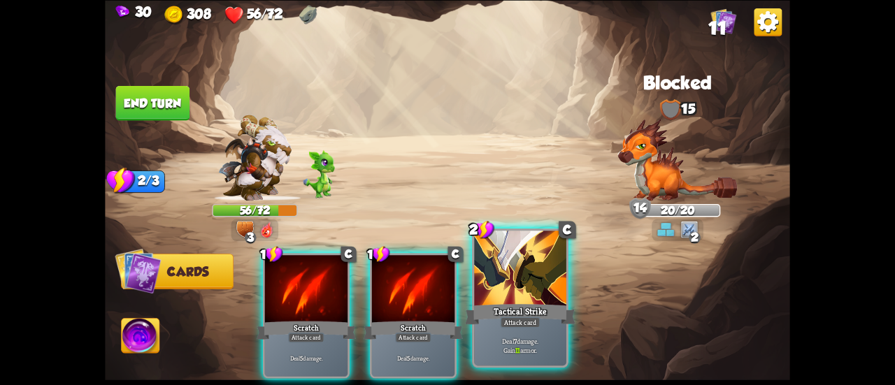
click at [534, 317] on div "Attack card" at bounding box center [520, 322] width 40 height 11
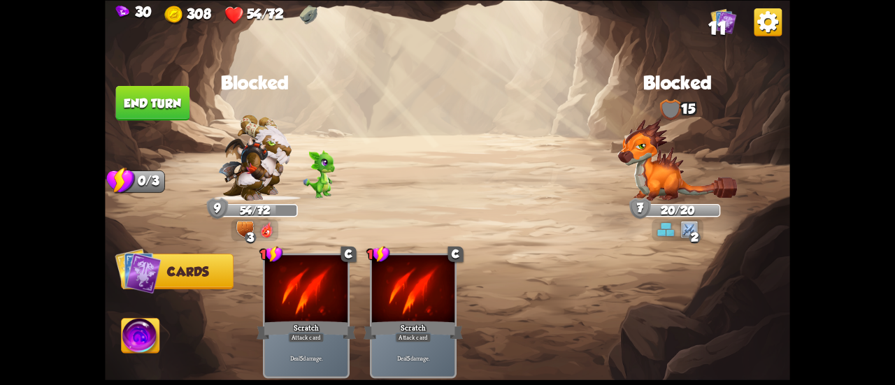
click at [152, 109] on button "End turn" at bounding box center [153, 102] width 74 height 35
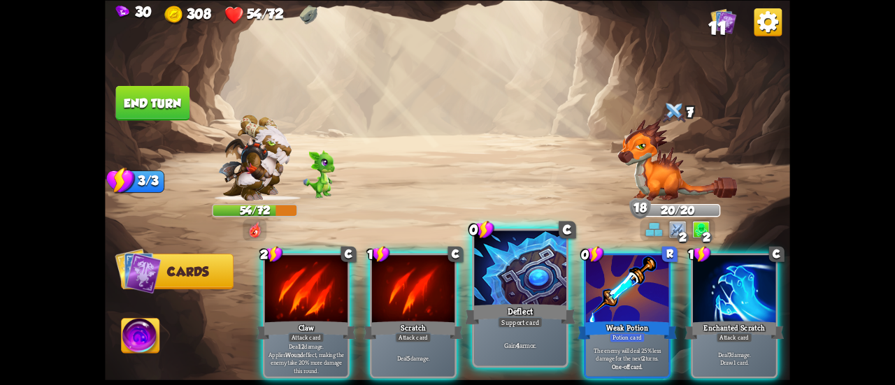
click at [520, 288] on div at bounding box center [520, 270] width 92 height 78
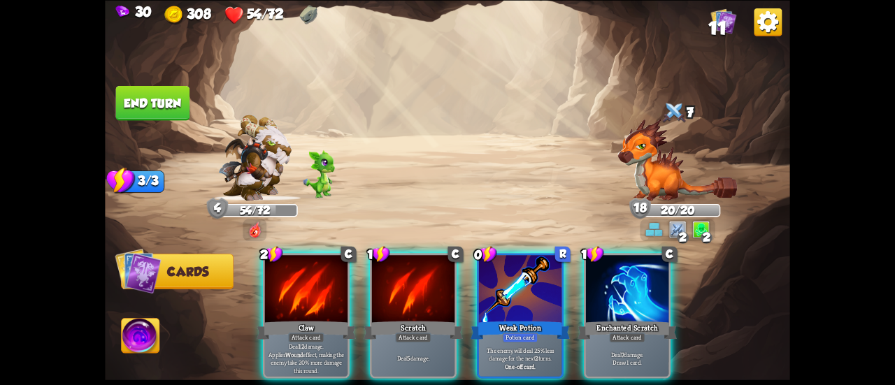
click at [520, 288] on div at bounding box center [520, 290] width 82 height 70
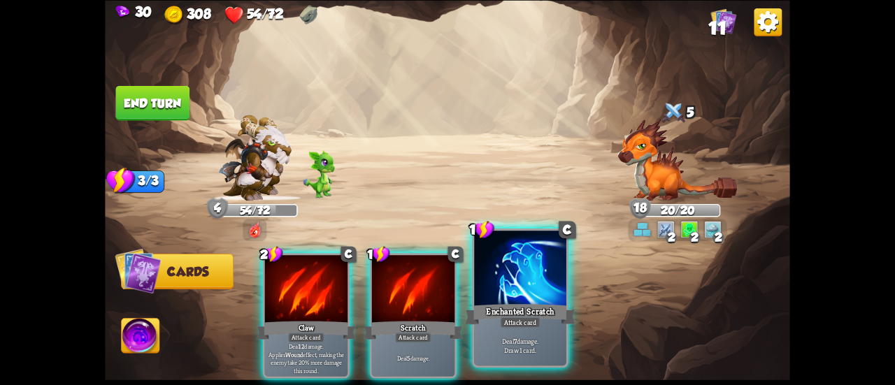
click at [519, 277] on div at bounding box center [520, 270] width 92 height 78
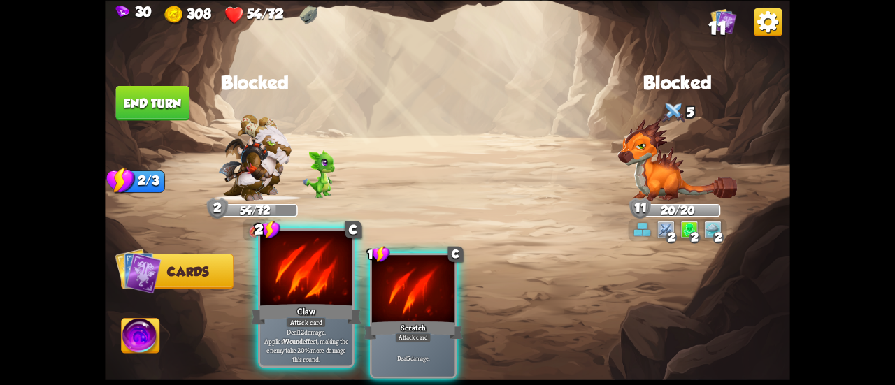
click at [327, 297] on div at bounding box center [306, 270] width 92 height 78
